Goal: Information Seeking & Learning: Learn about a topic

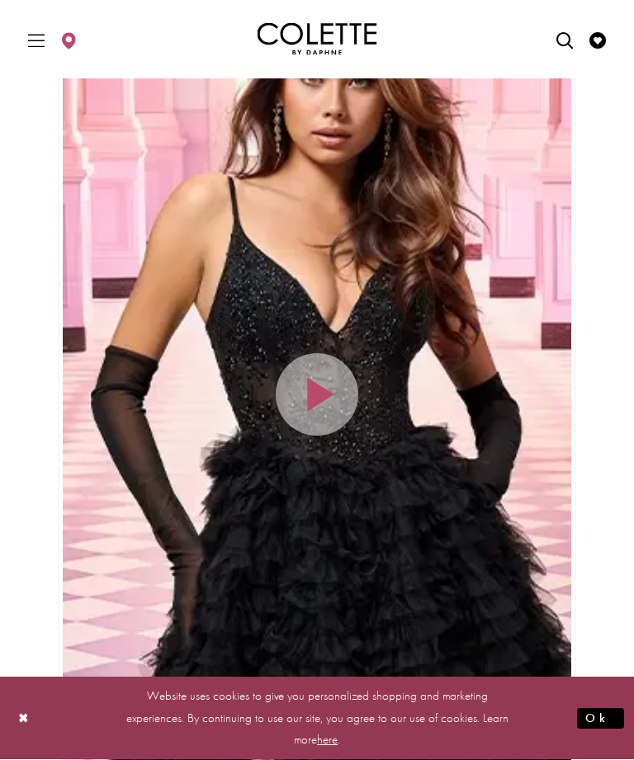
scroll to position [512, 0]
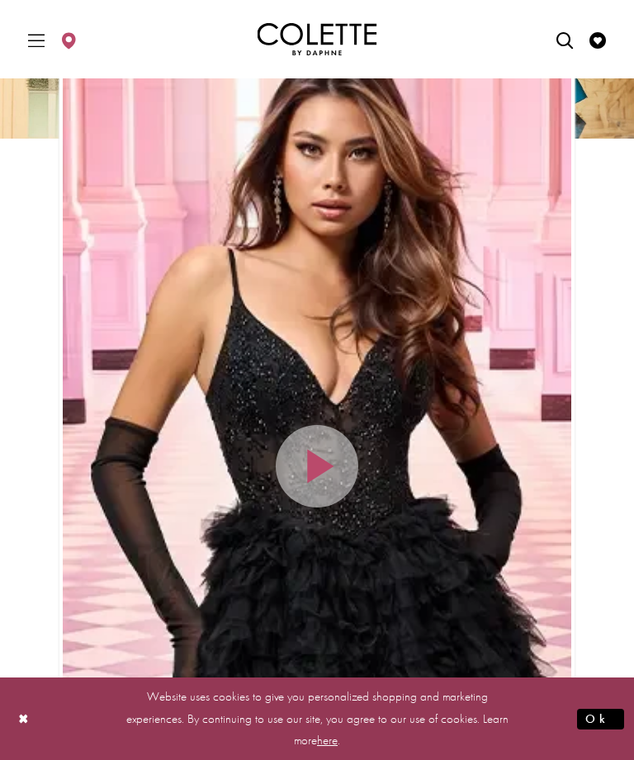
click at [326, 461] on div "Home Page Hero Scroll List" at bounding box center [317, 465] width 508 height 903
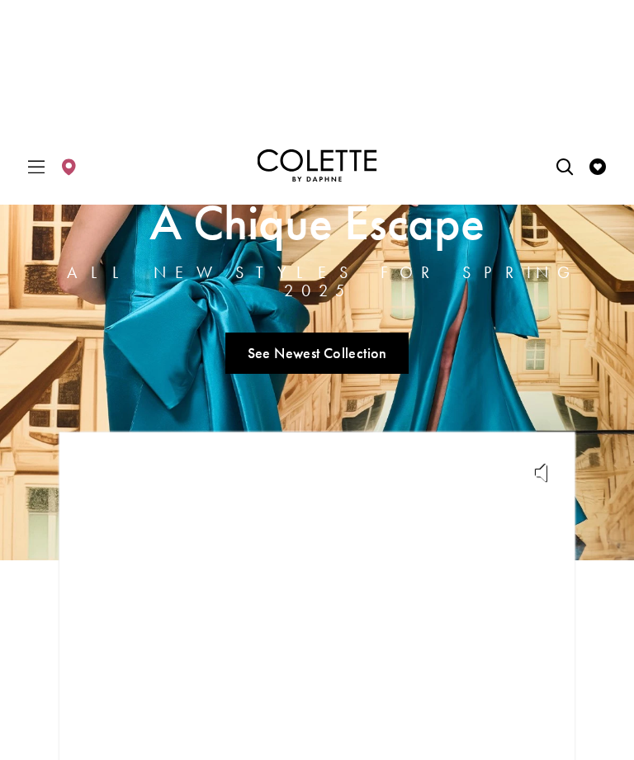
scroll to position [0, 0]
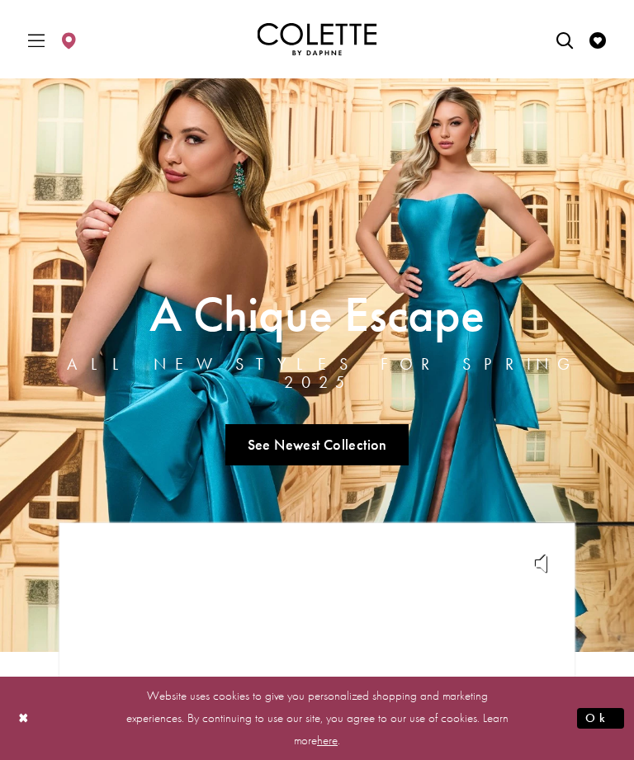
click at [364, 442] on link "Visit A Chique Escape All New Styles For Spring 2025 Page" at bounding box center [317, 364] width 634 height 573
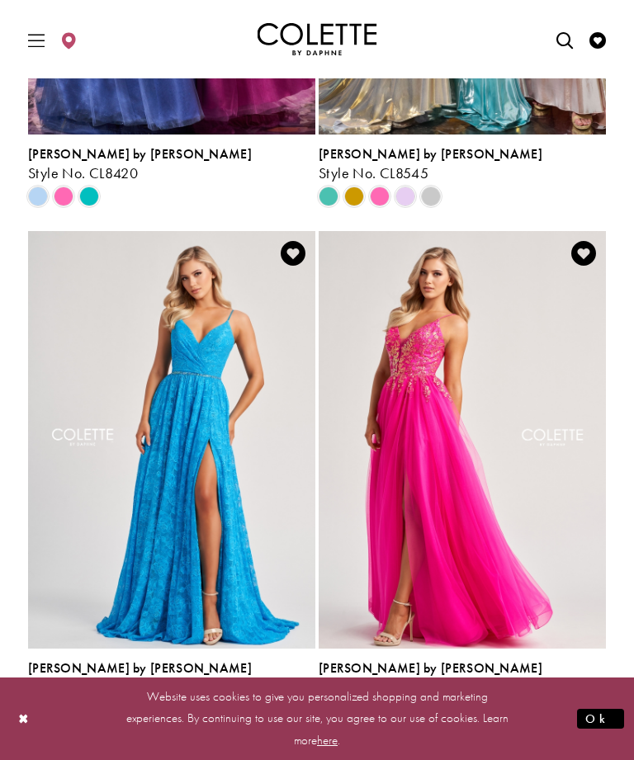
scroll to position [2731, 0]
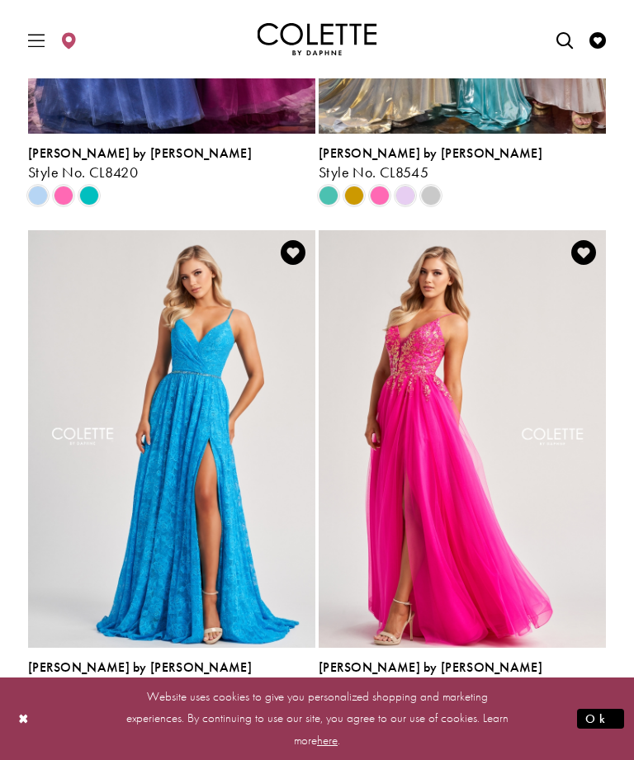
click at [360, 700] on span "Product List" at bounding box center [354, 710] width 20 height 20
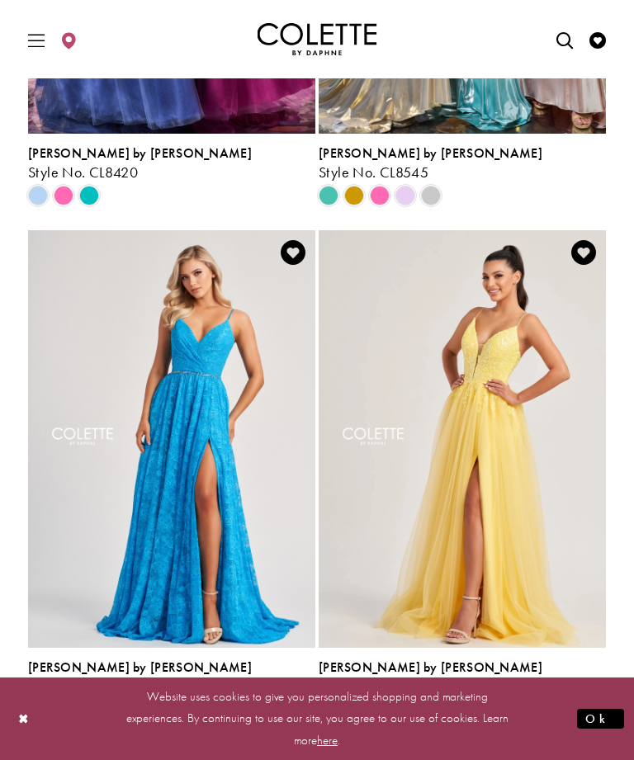
click at [335, 700] on span "Product List" at bounding box center [328, 710] width 20 height 20
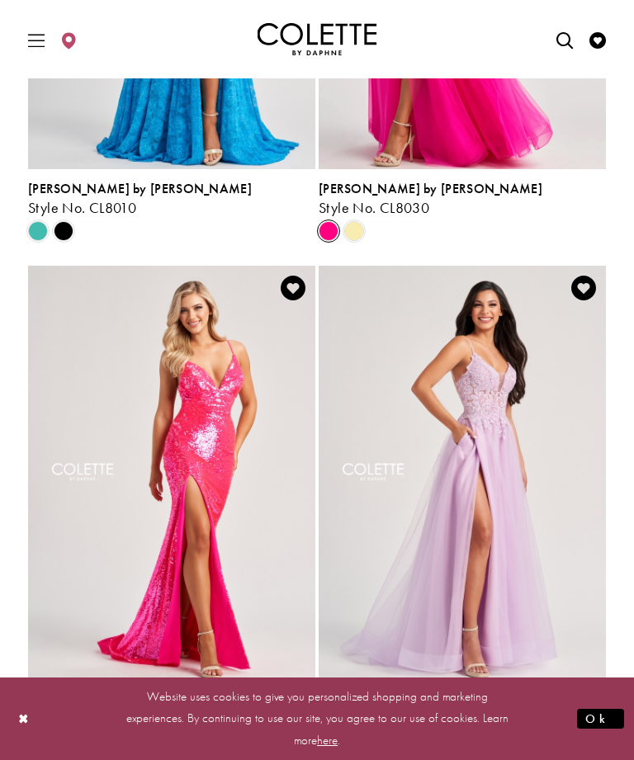
scroll to position [3210, 0]
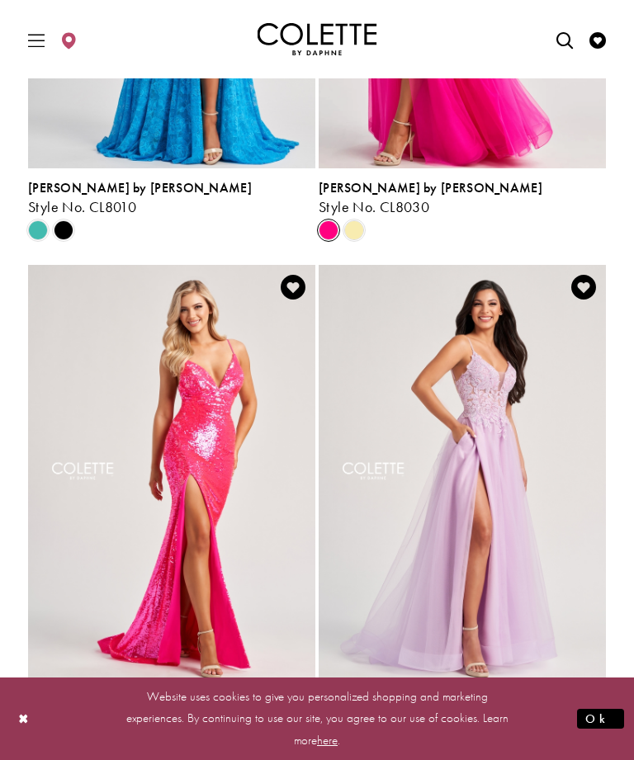
click at [482, 469] on img "Visit Colette by Daphne Style No. CL8100 Page" at bounding box center [461, 473] width 287 height 417
click at [482, 481] on img "Visit Colette by Daphne Style No. CL8100 Page" at bounding box center [461, 473] width 287 height 417
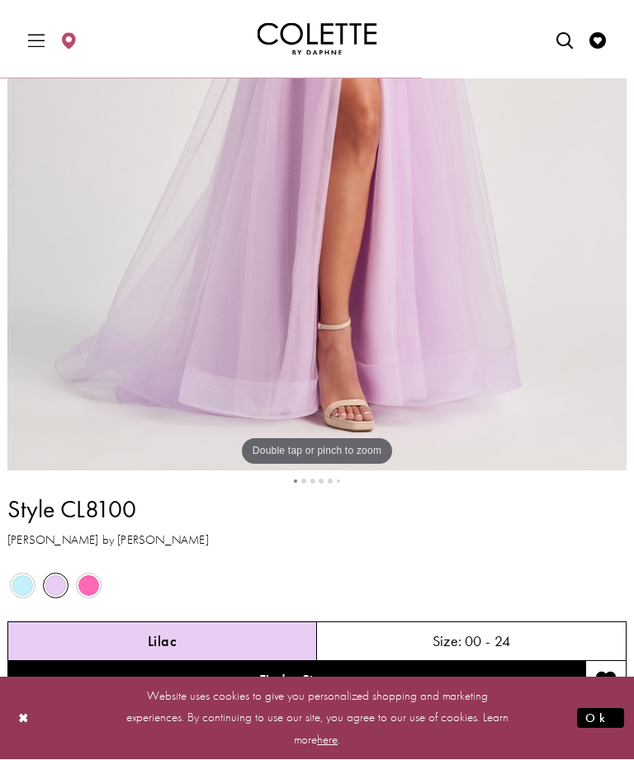
scroll to position [534, 0]
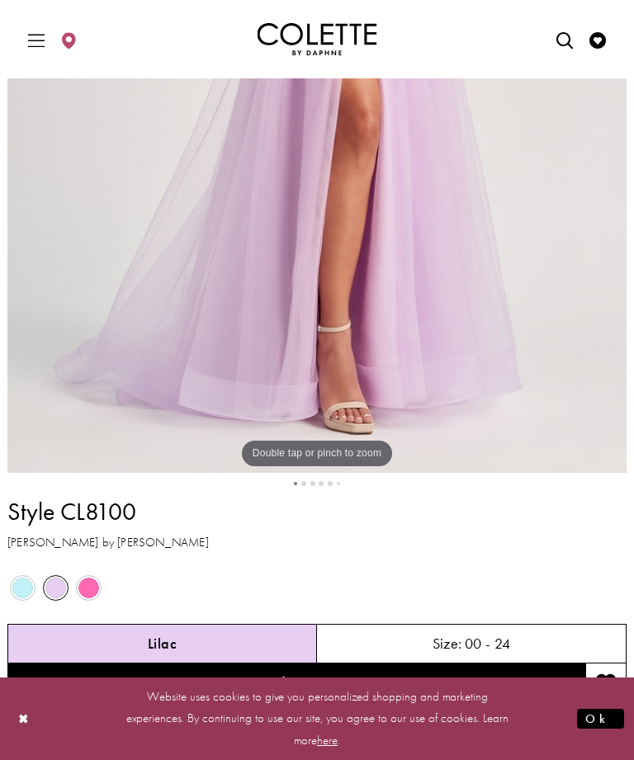
click at [92, 584] on span "Product color controls state depends on size chosen" at bounding box center [88, 588] width 21 height 21
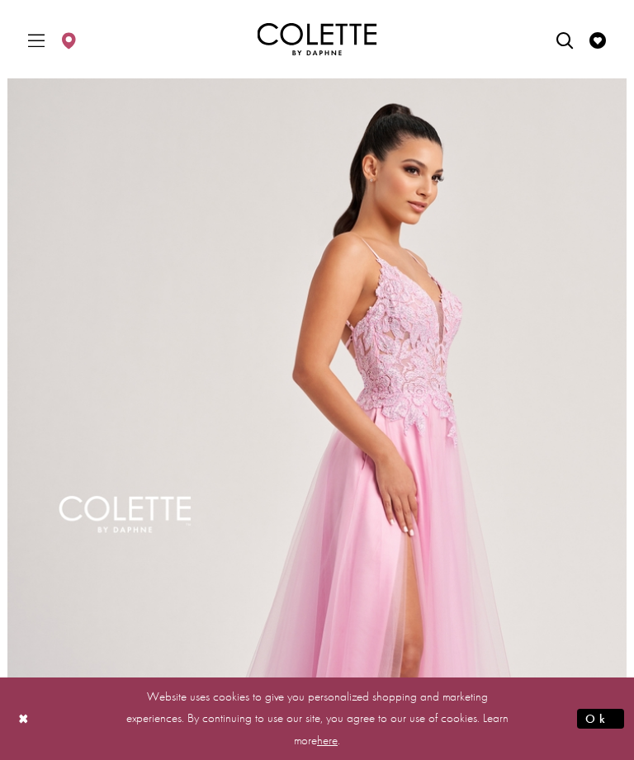
scroll to position [0, 0]
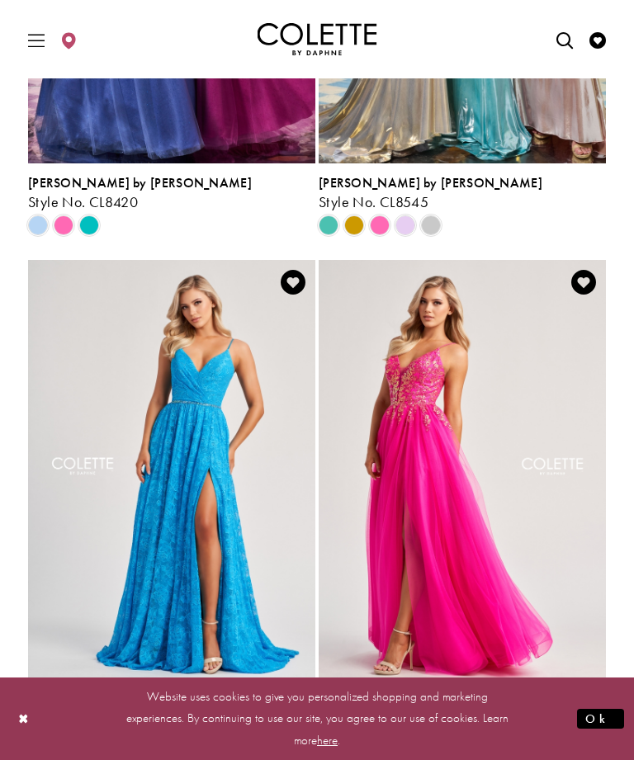
scroll to position [2700, 0]
click at [603, 691] on h4 "[PERSON_NAME] by [PERSON_NAME]" at bounding box center [461, 698] width 287 height 14
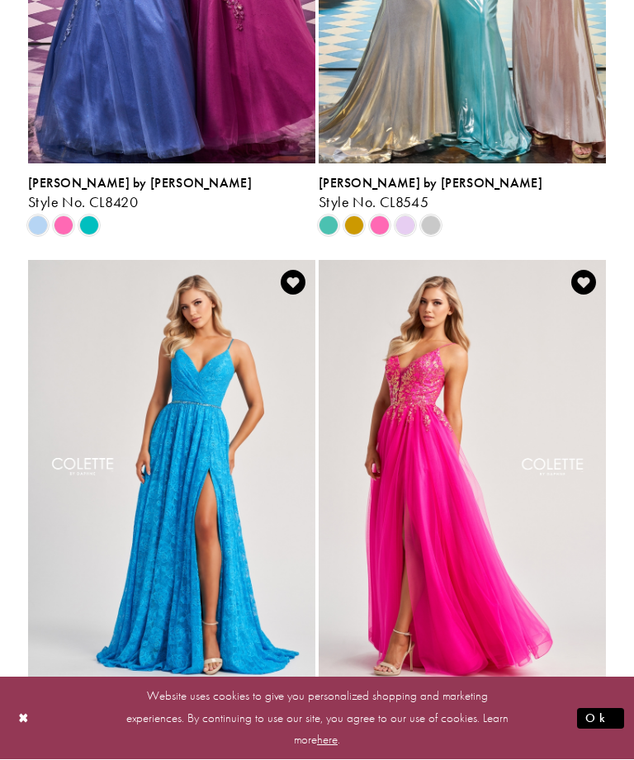
scroll to position [2754, 0]
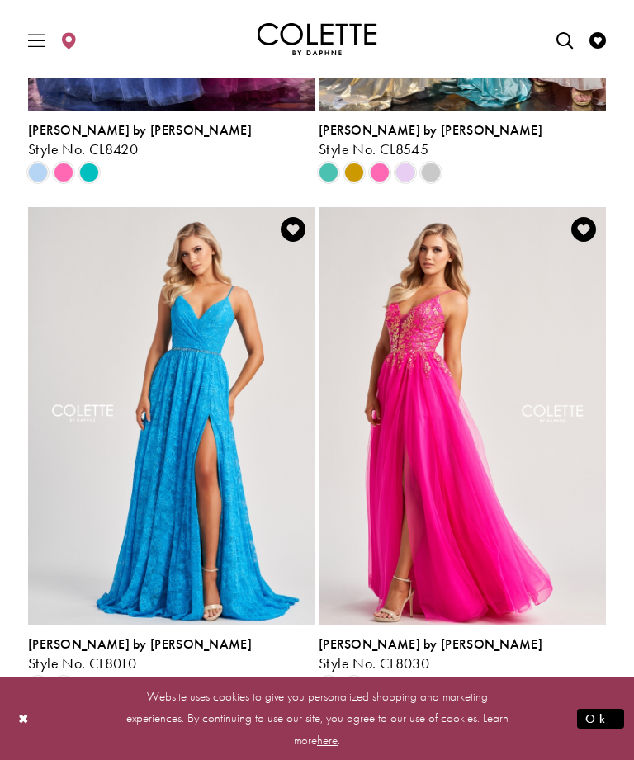
click at [359, 677] on span "Product List" at bounding box center [354, 687] width 20 height 20
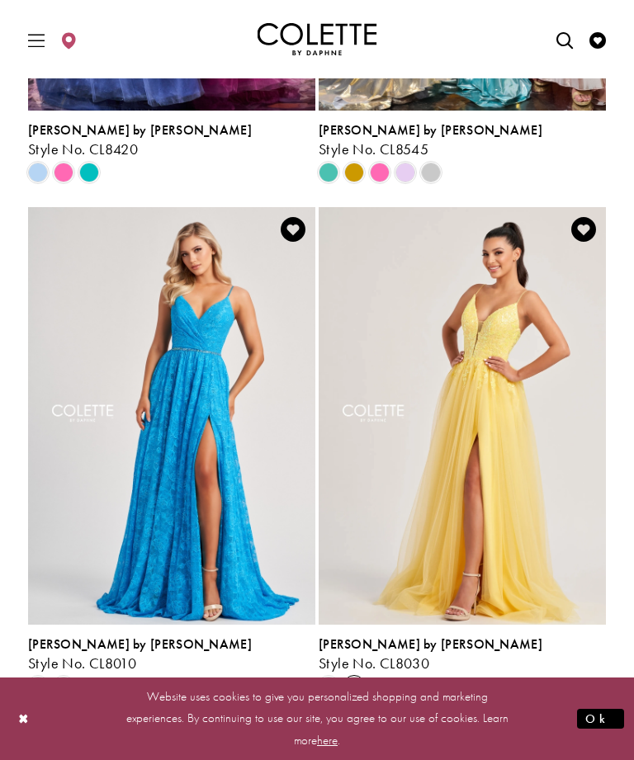
click at [493, 388] on img "Visit Colette by Daphne Style No. CL8030 Page" at bounding box center [461, 415] width 287 height 417
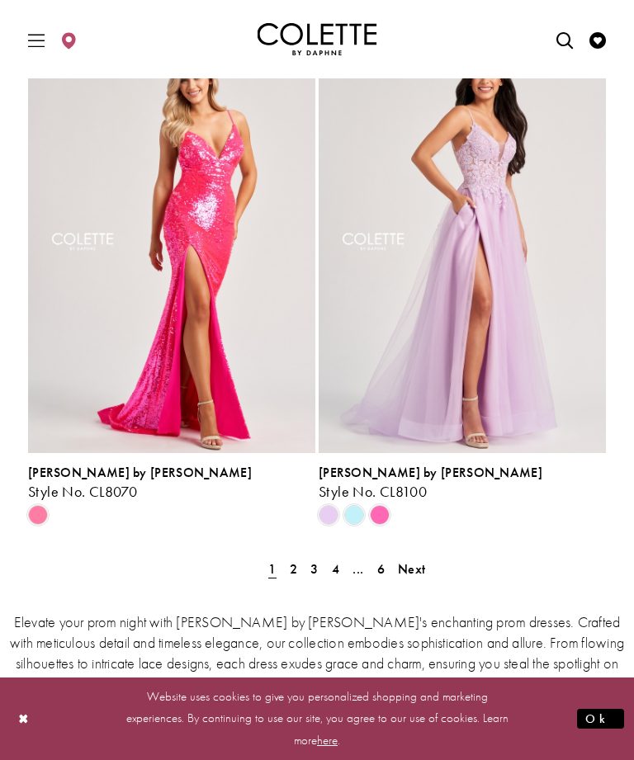
scroll to position [3438, 0]
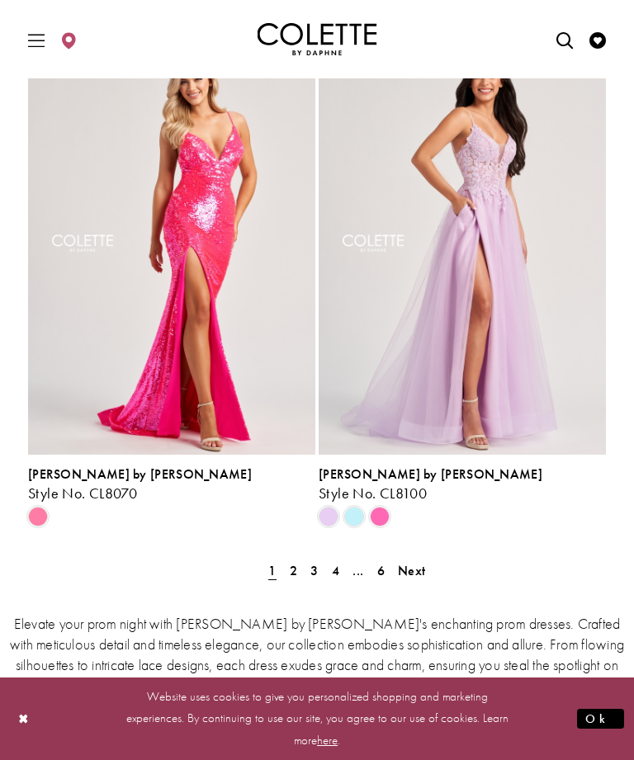
click at [415, 562] on span "Next" at bounding box center [411, 570] width 27 height 17
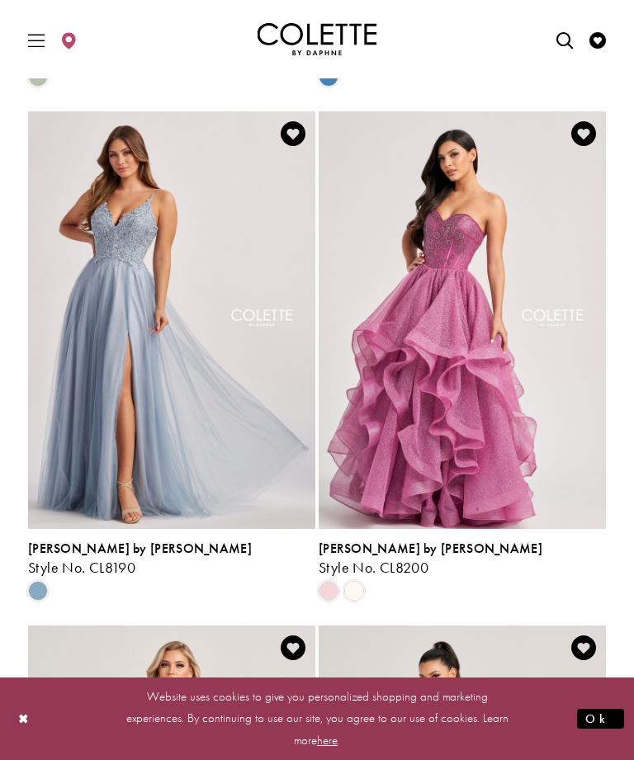
scroll to position [1815, 0]
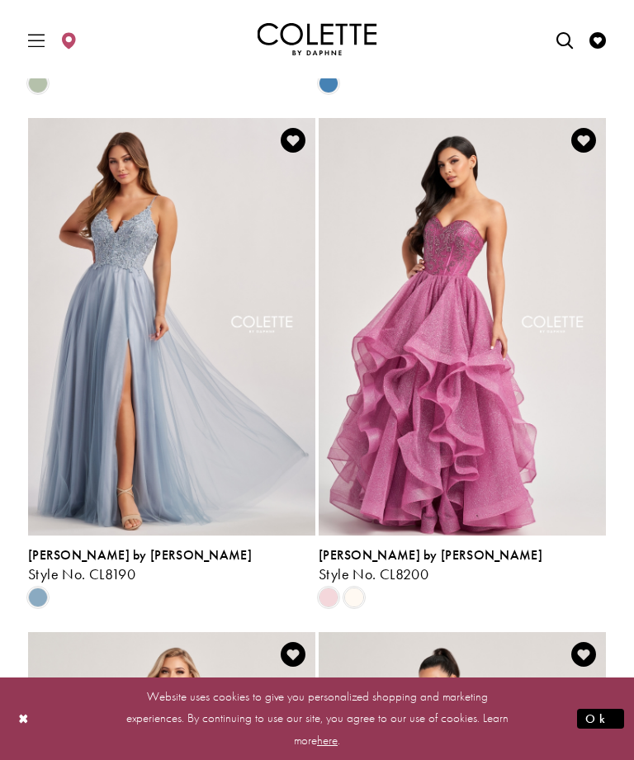
click at [361, 587] on span "Product List" at bounding box center [354, 597] width 20 height 20
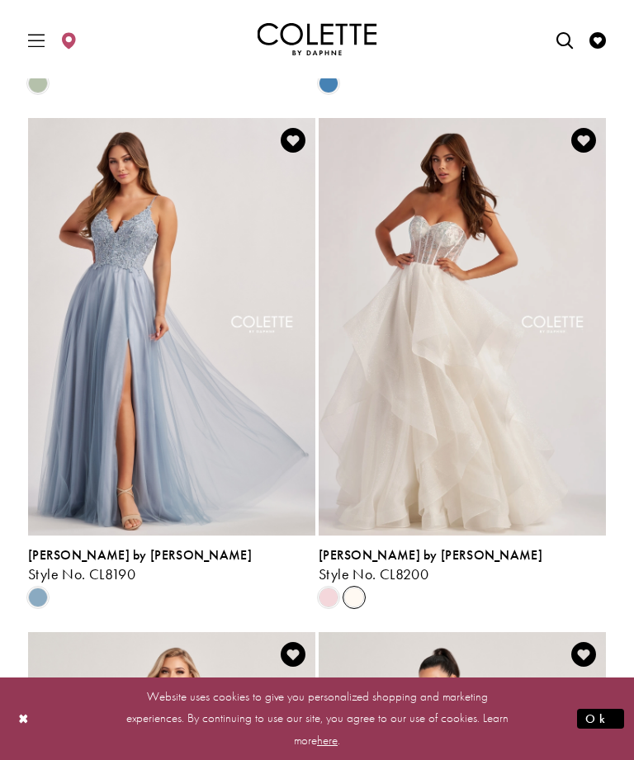
click at [334, 587] on span "Product List" at bounding box center [328, 597] width 20 height 20
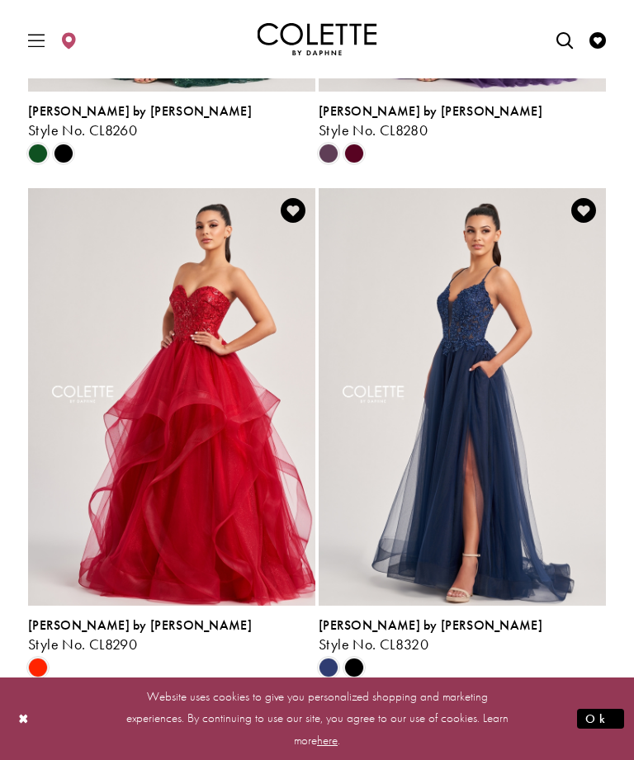
scroll to position [3288, 0]
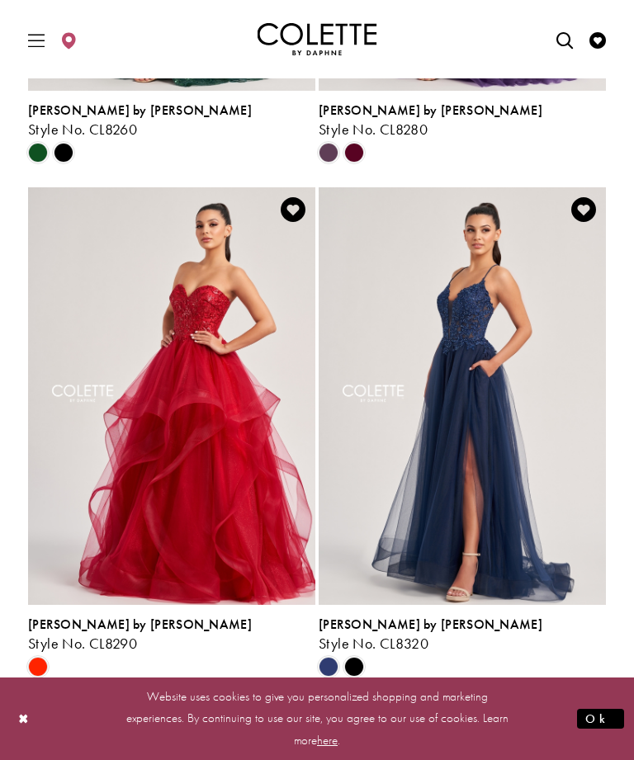
click at [400, 712] on span "Next" at bounding box center [400, 720] width 27 height 17
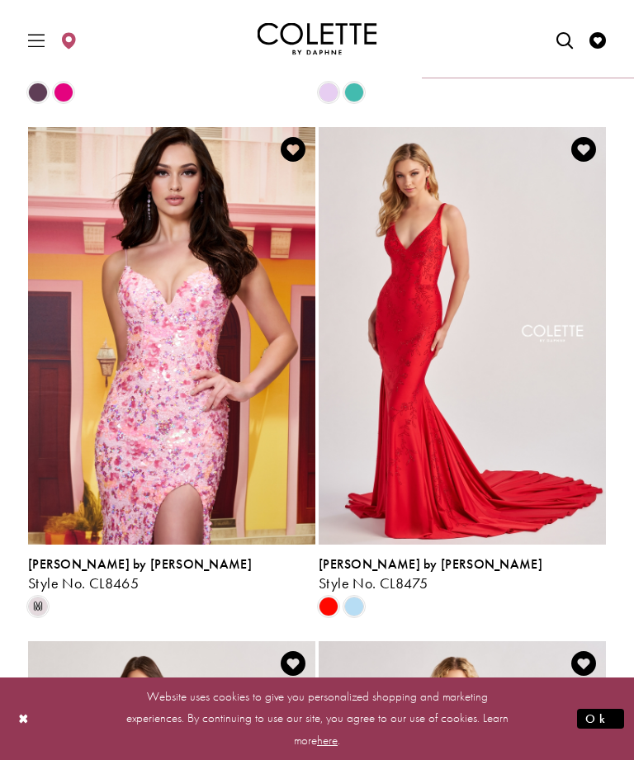
scroll to position [2320, 0]
click at [358, 597] on span "Product List" at bounding box center [354, 607] width 20 height 20
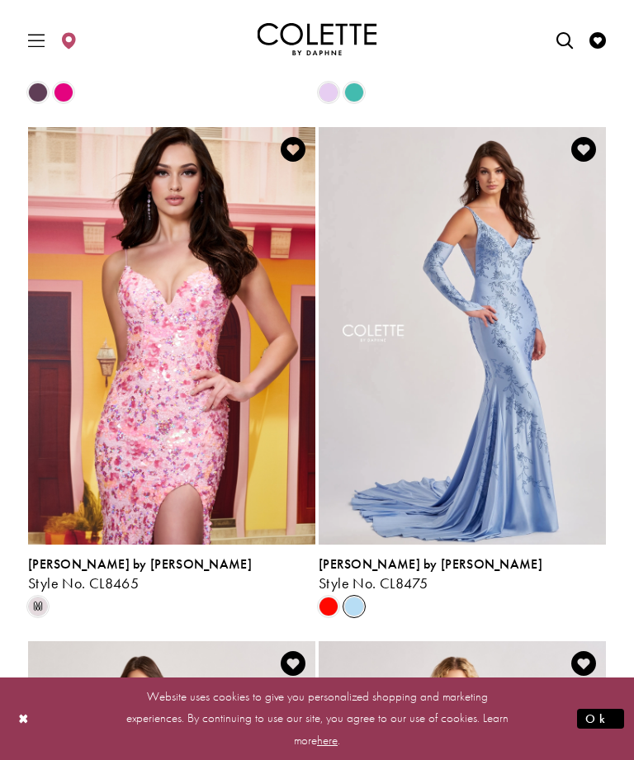
click at [507, 283] on img "Visit Colette by Daphne Style No. CL8475 Page" at bounding box center [461, 335] width 287 height 417
